Goal: Check status: Check status

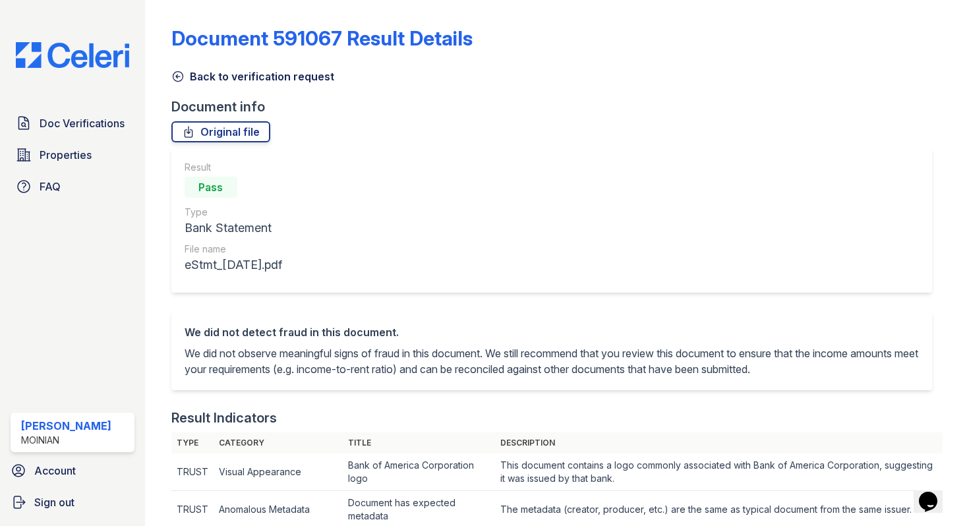
click at [185, 80] on link "Back to verification request" at bounding box center [252, 77] width 163 height 16
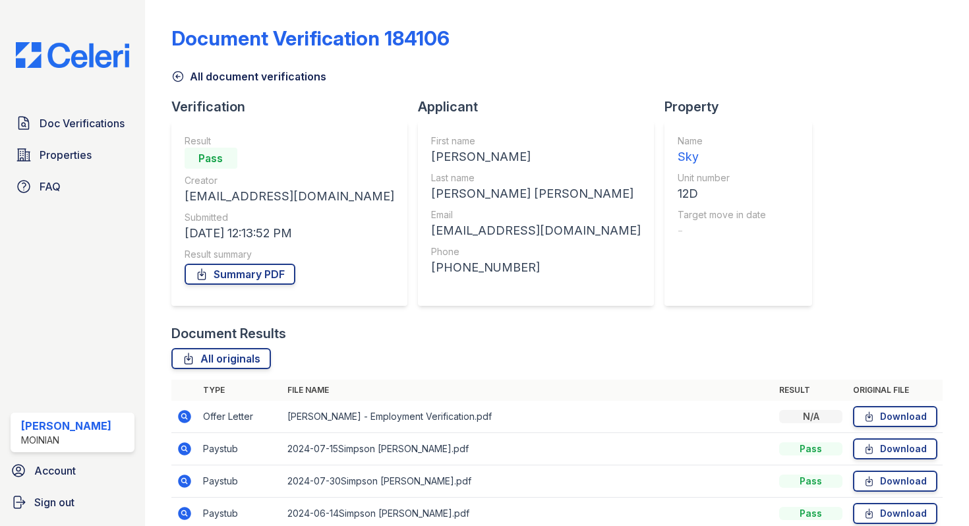
click at [185, 80] on link "All document verifications" at bounding box center [248, 77] width 155 height 16
